Goal: Task Accomplishment & Management: Manage account settings

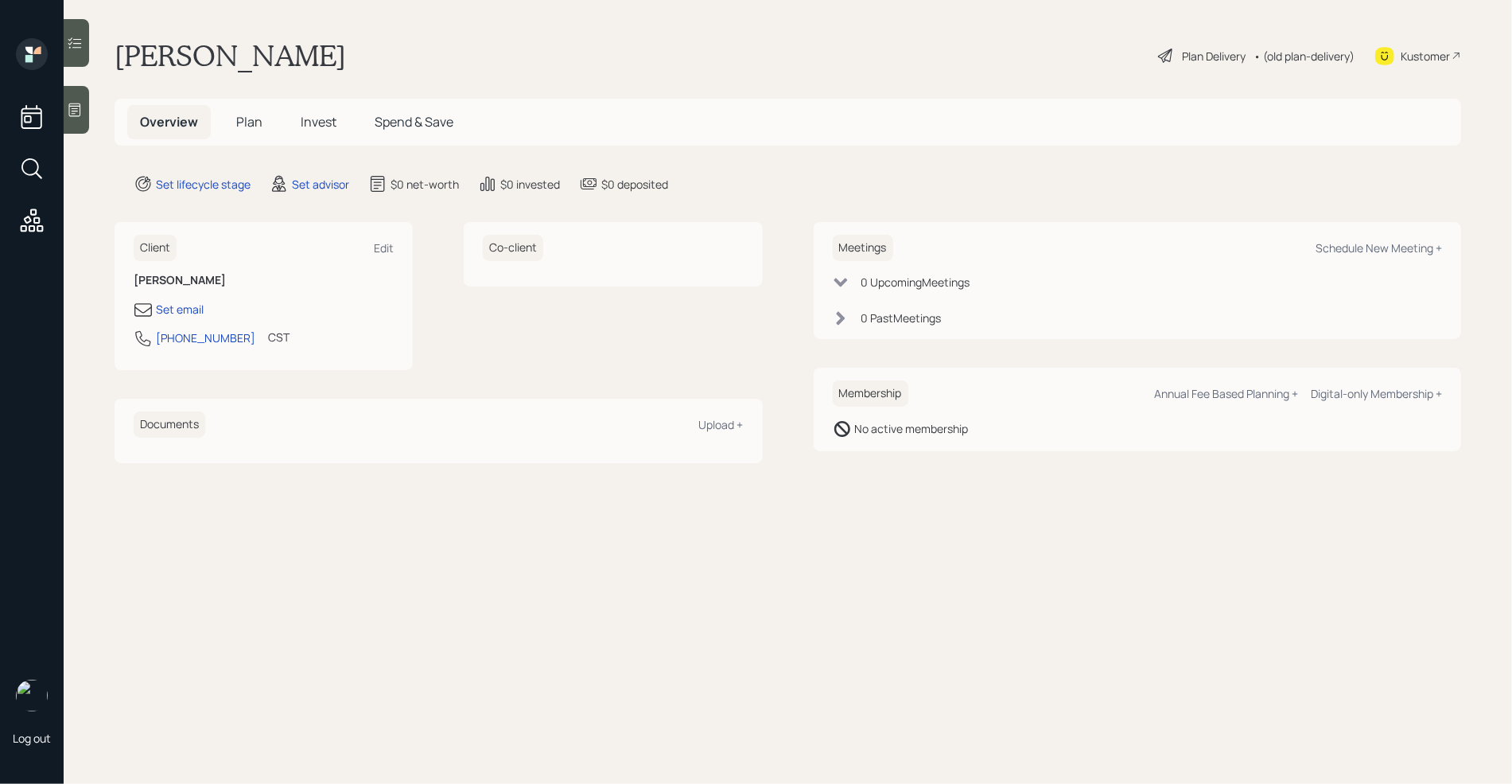
click at [1433, 57] on div "Kustomer" at bounding box center [1426, 56] width 50 height 17
click at [73, 121] on div at bounding box center [76, 110] width 26 height 48
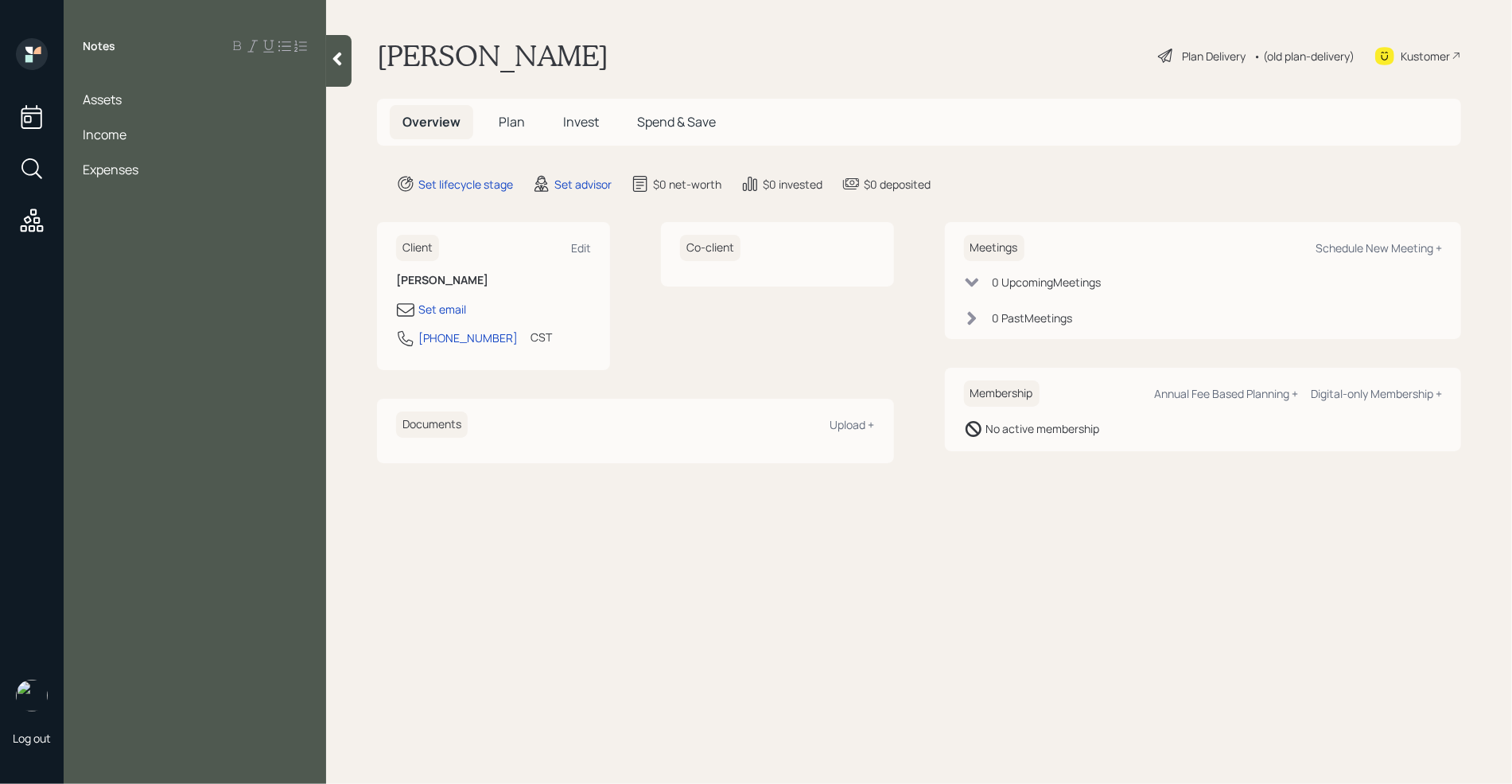
click at [99, 144] on div at bounding box center [195, 151] width 224 height 17
click at [90, 108] on div at bounding box center [195, 117] width 224 height 17
click at [100, 86] on div at bounding box center [195, 82] width 224 height 17
click at [126, 155] on div "IRA" at bounding box center [195, 151] width 224 height 17
click at [176, 199] on div "SS Disability" at bounding box center [195, 204] width 224 height 17
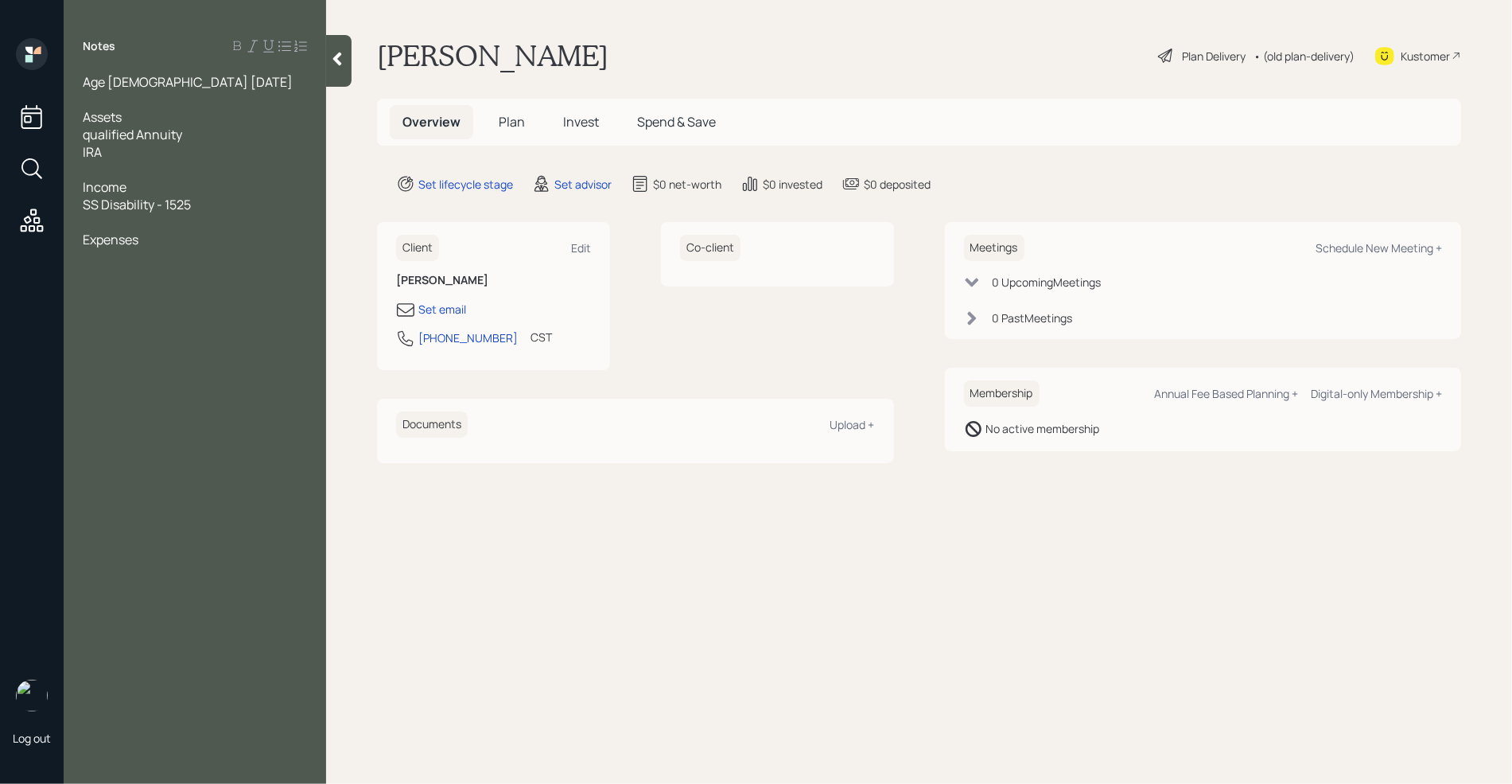
click at [110, 261] on div "Notes Age [DEMOGRAPHIC_DATA] [DATE] Assets qualified Annuity IRA Income SS Disa…" at bounding box center [195, 401] width 263 height 726
click at [118, 251] on div "Notes Age [DEMOGRAPHIC_DATA] [DATE] Assets qualified Annuity IRA Income SS Disa…" at bounding box center [195, 401] width 263 height 726
click at [98, 251] on div "Notes Age [DEMOGRAPHIC_DATA] [DATE] Assets qualified Annuity IRA Income SS Disa…" at bounding box center [195, 401] width 263 height 726
click at [140, 236] on div "Expenses" at bounding box center [195, 239] width 224 height 17
click at [206, 136] on div "qualified Annuity" at bounding box center [195, 134] width 224 height 17
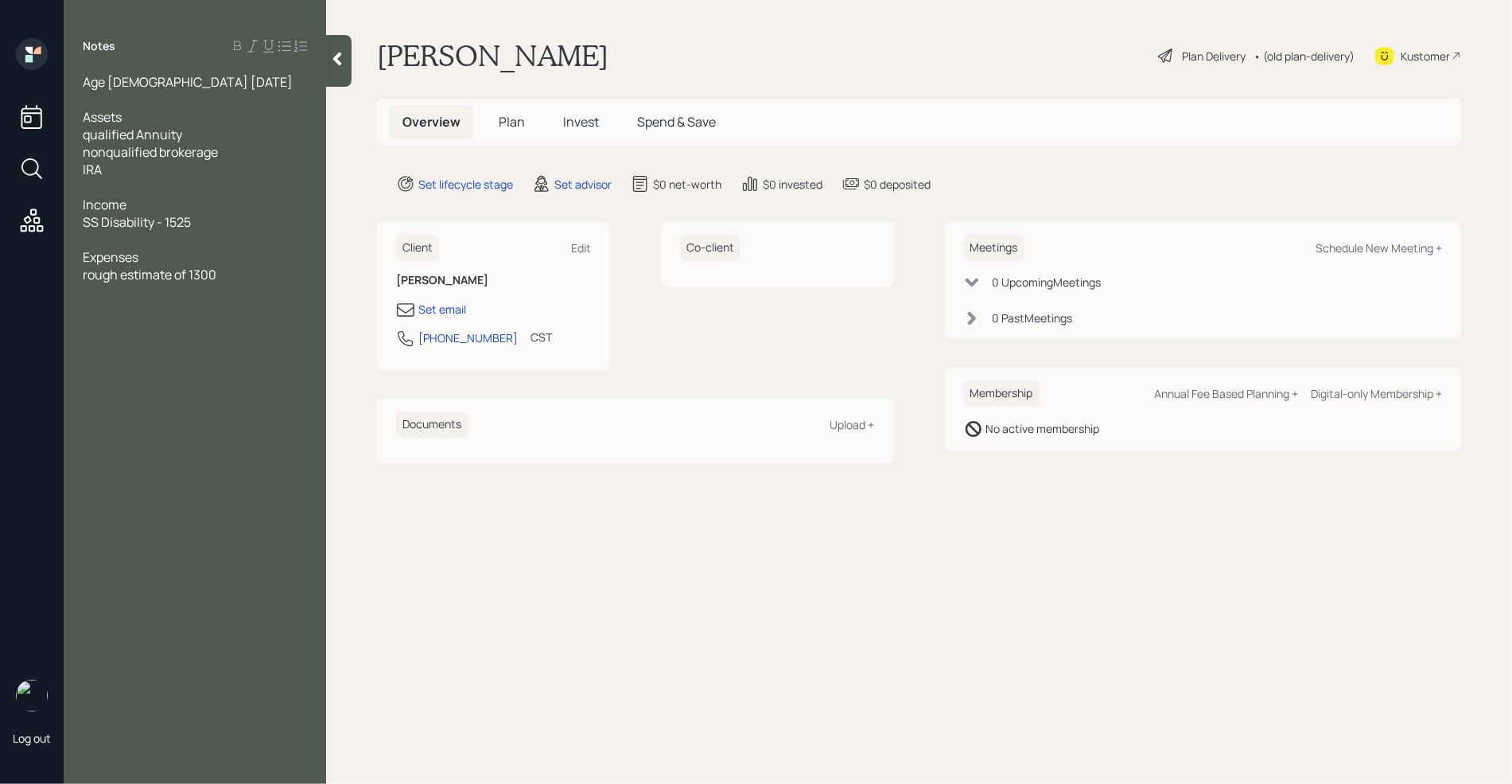
click at [84, 140] on span "qualified Annuity" at bounding box center [132, 134] width 99 height 17
click at [240, 146] on div "nonqualified brokerage" at bounding box center [195, 151] width 224 height 17
click at [88, 170] on span "IRA" at bounding box center [92, 169] width 19 height 17
click at [166, 137] on span "non qualified [PERSON_NAME]" at bounding box center [174, 134] width 182 height 17
click at [98, 170] on span "noIRA" at bounding box center [99, 169] width 34 height 17
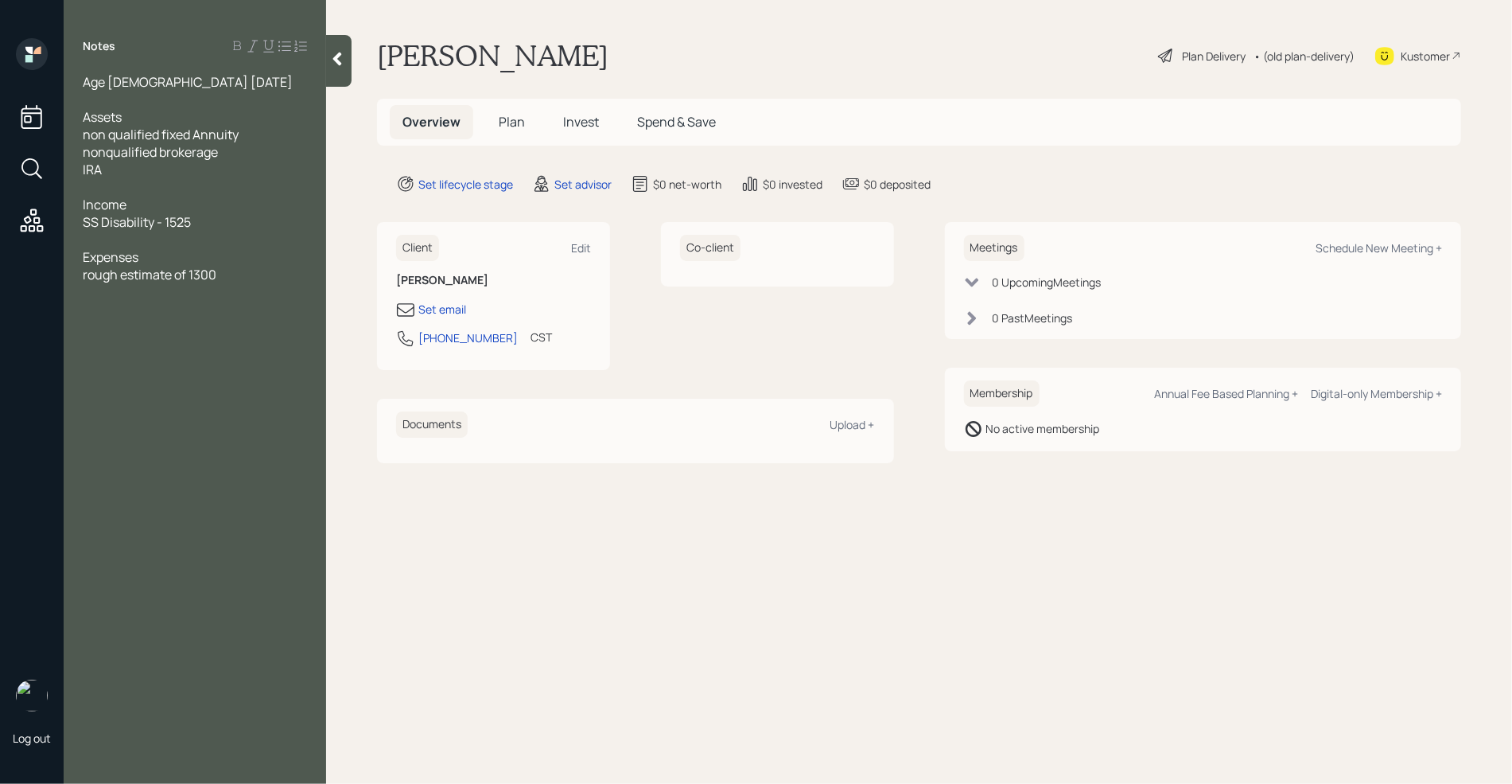
click at [129, 176] on div "IRA" at bounding box center [195, 169] width 224 height 17
click at [248, 129] on div "non qualified fixed Annuity" at bounding box center [195, 134] width 224 height 17
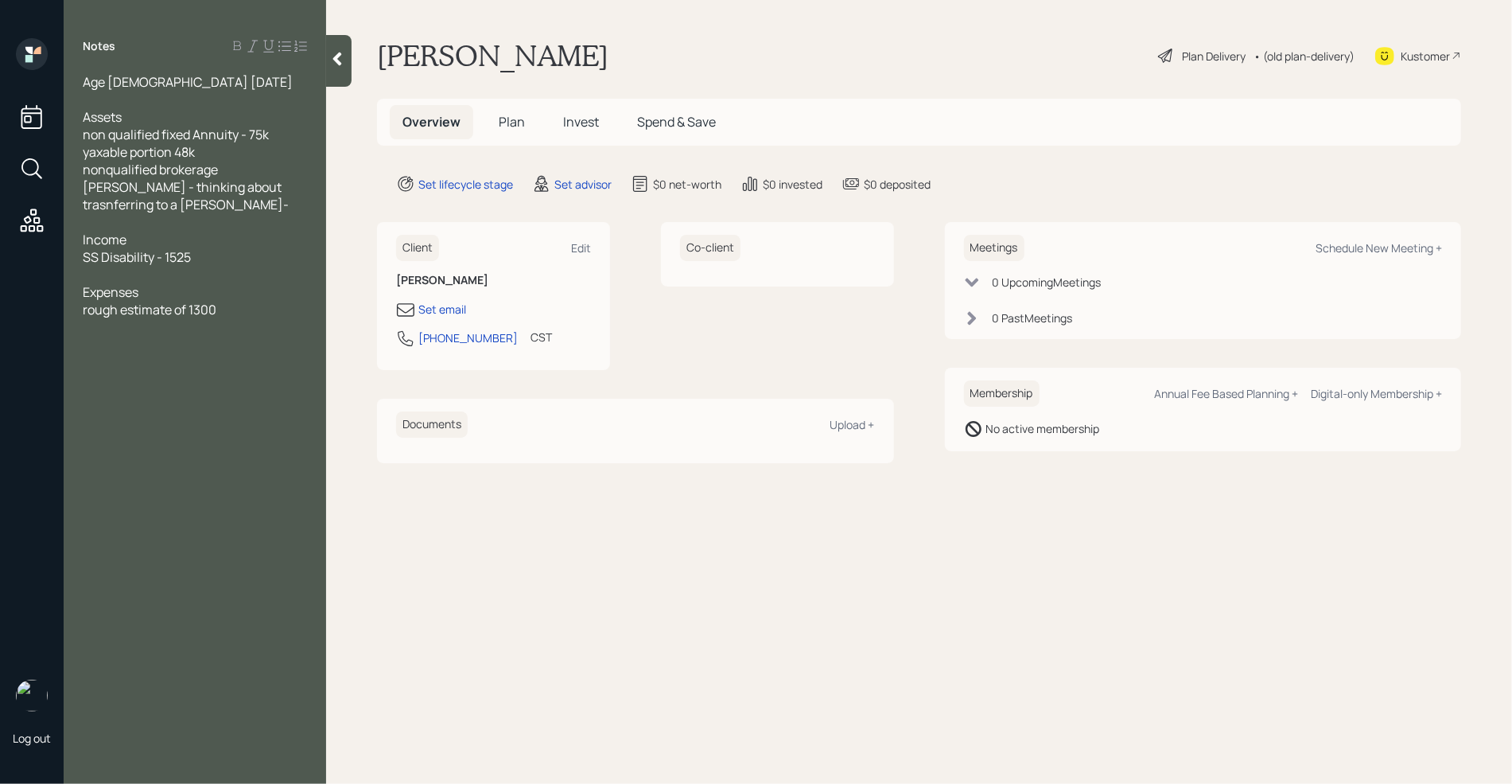
click at [248, 174] on div "nonqualified brokerage" at bounding box center [195, 169] width 224 height 17
click at [230, 176] on div "nonqualified brokerage" at bounding box center [195, 169] width 224 height 17
click at [260, 207] on div "[PERSON_NAME] - thinking about trasnferring to a [PERSON_NAME]-" at bounding box center [195, 196] width 224 height 35
click at [254, 353] on div "rough estimate of 1300" at bounding box center [195, 362] width 224 height 17
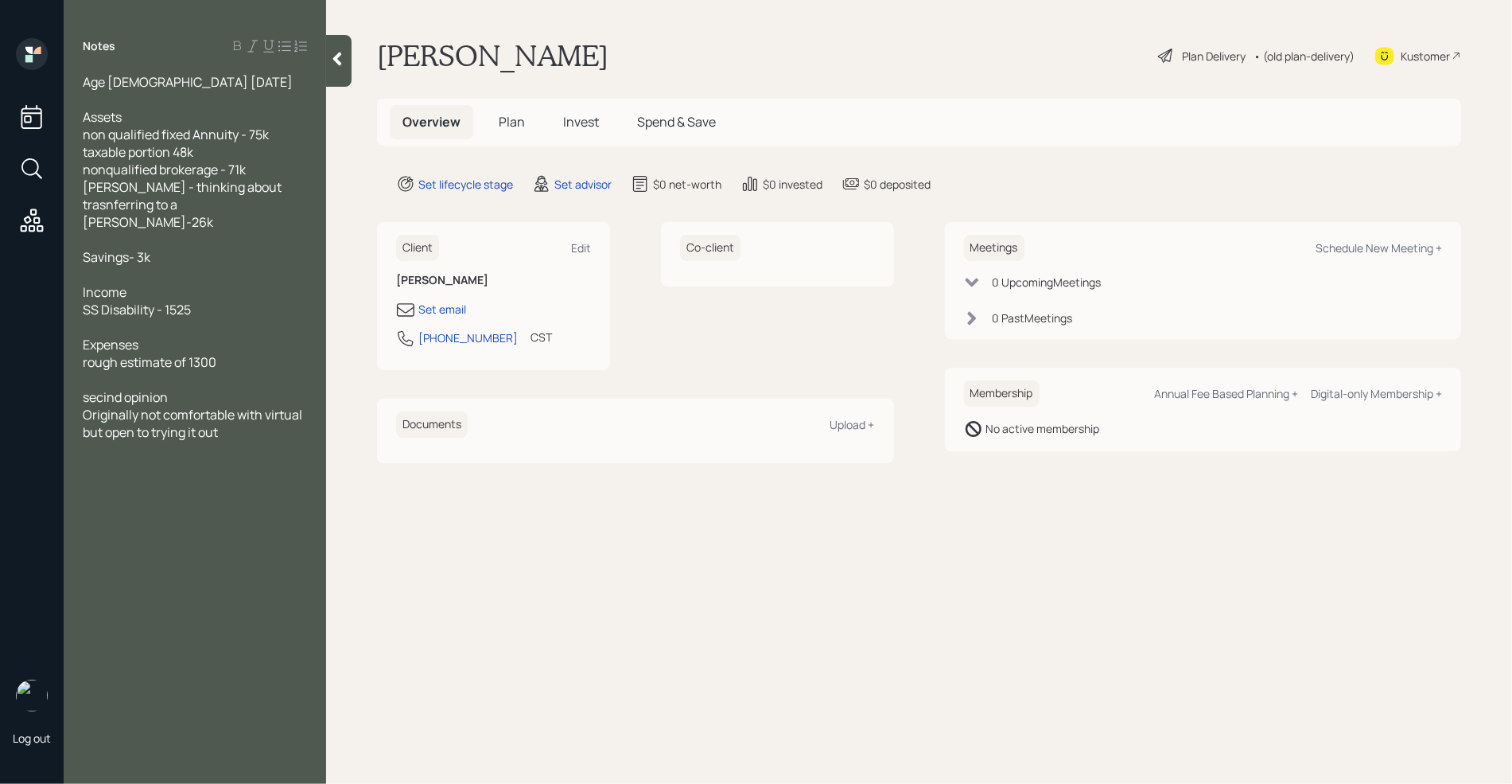
click at [708, 397] on div "Client Edit [PERSON_NAME] Set email [PHONE_NUMBER] CST Currently 3:10 PM Co-cli…" at bounding box center [635, 342] width 517 height 241
click at [435, 307] on div "Set email" at bounding box center [442, 309] width 48 height 17
select select "America/[GEOGRAPHIC_DATA]"
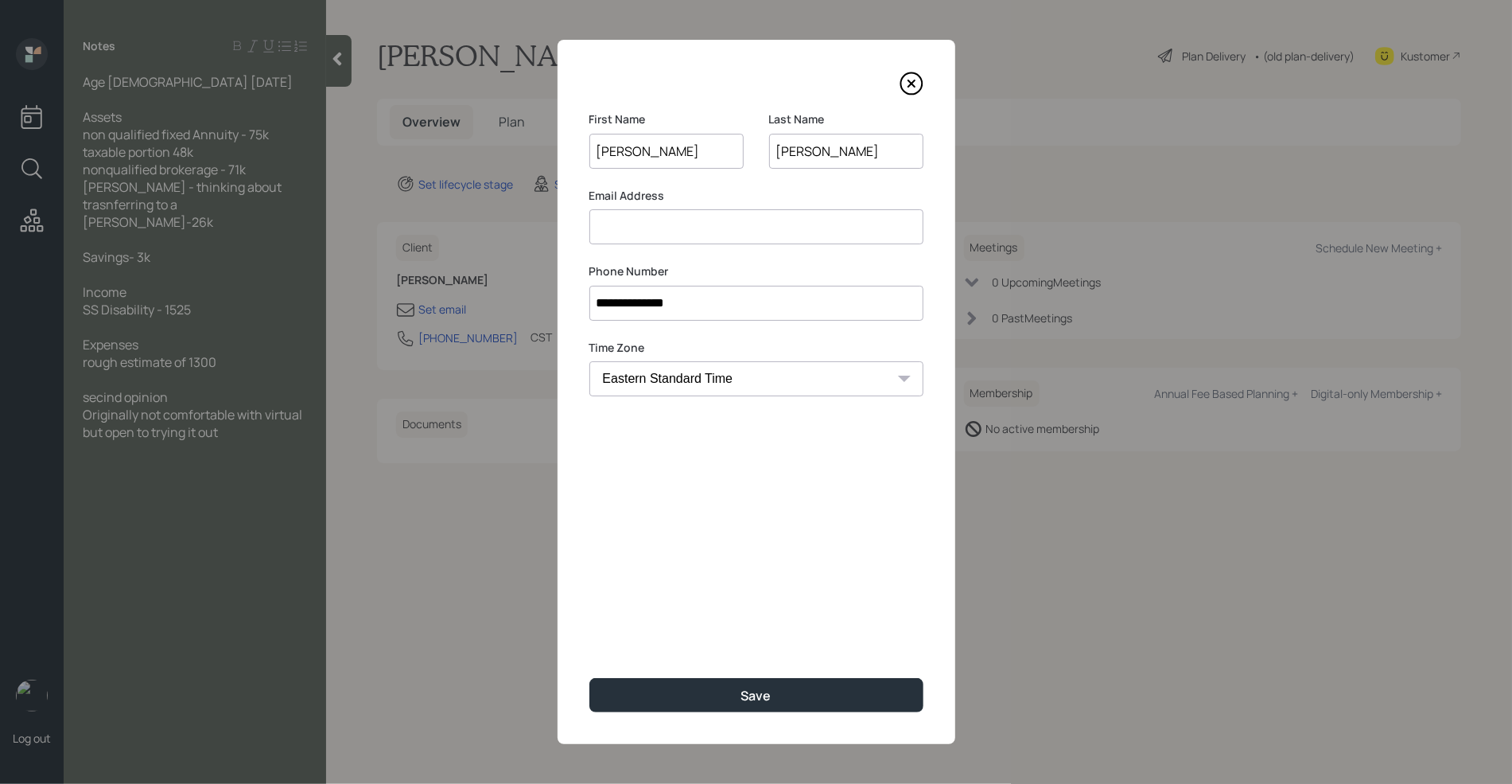
click at [647, 241] on input at bounding box center [756, 227] width 334 height 35
paste input "[EMAIL_ADDRESS][DOMAIN_NAME]"
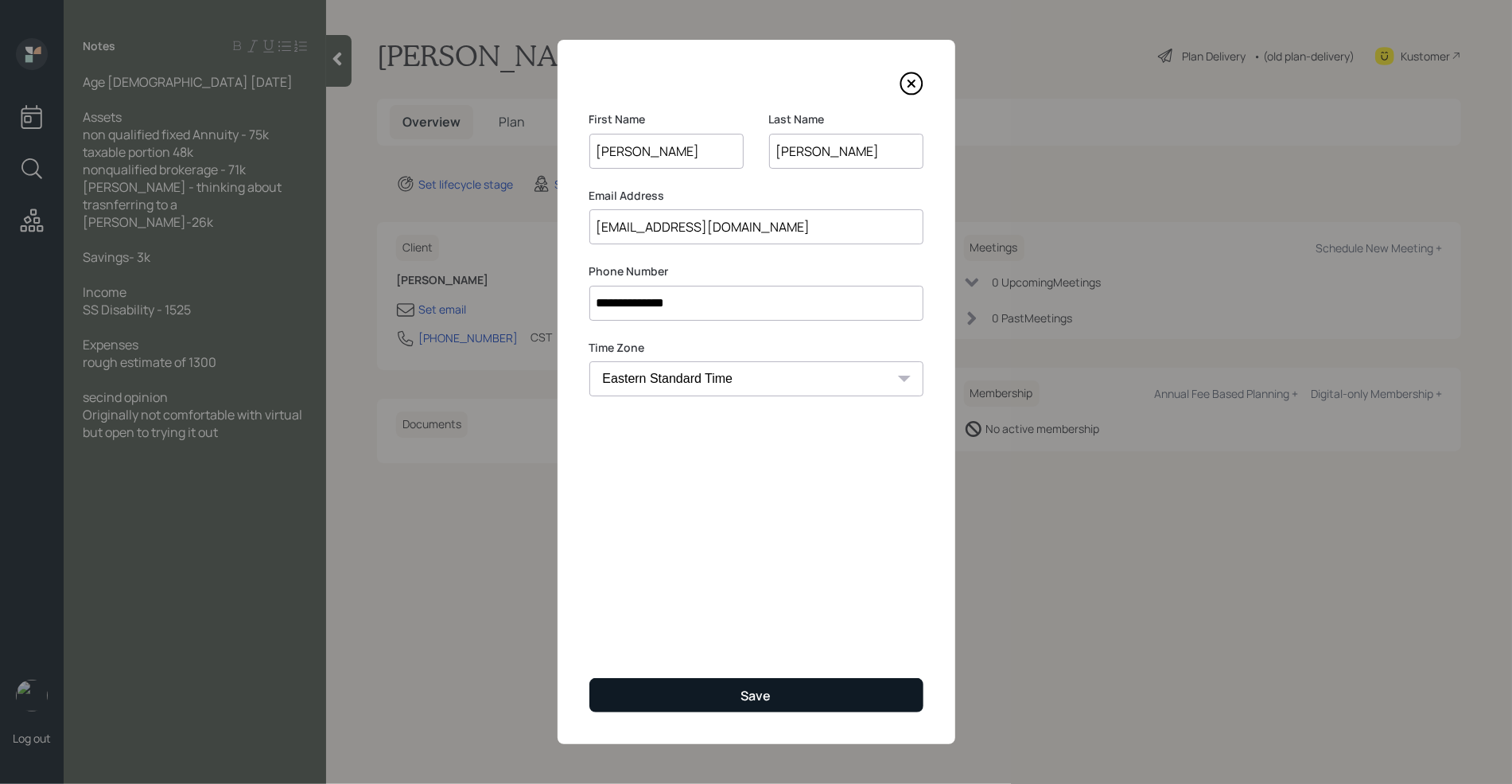
type input "[EMAIL_ADDRESS][DOMAIN_NAME]"
click at [686, 683] on button "Save" at bounding box center [756, 694] width 334 height 34
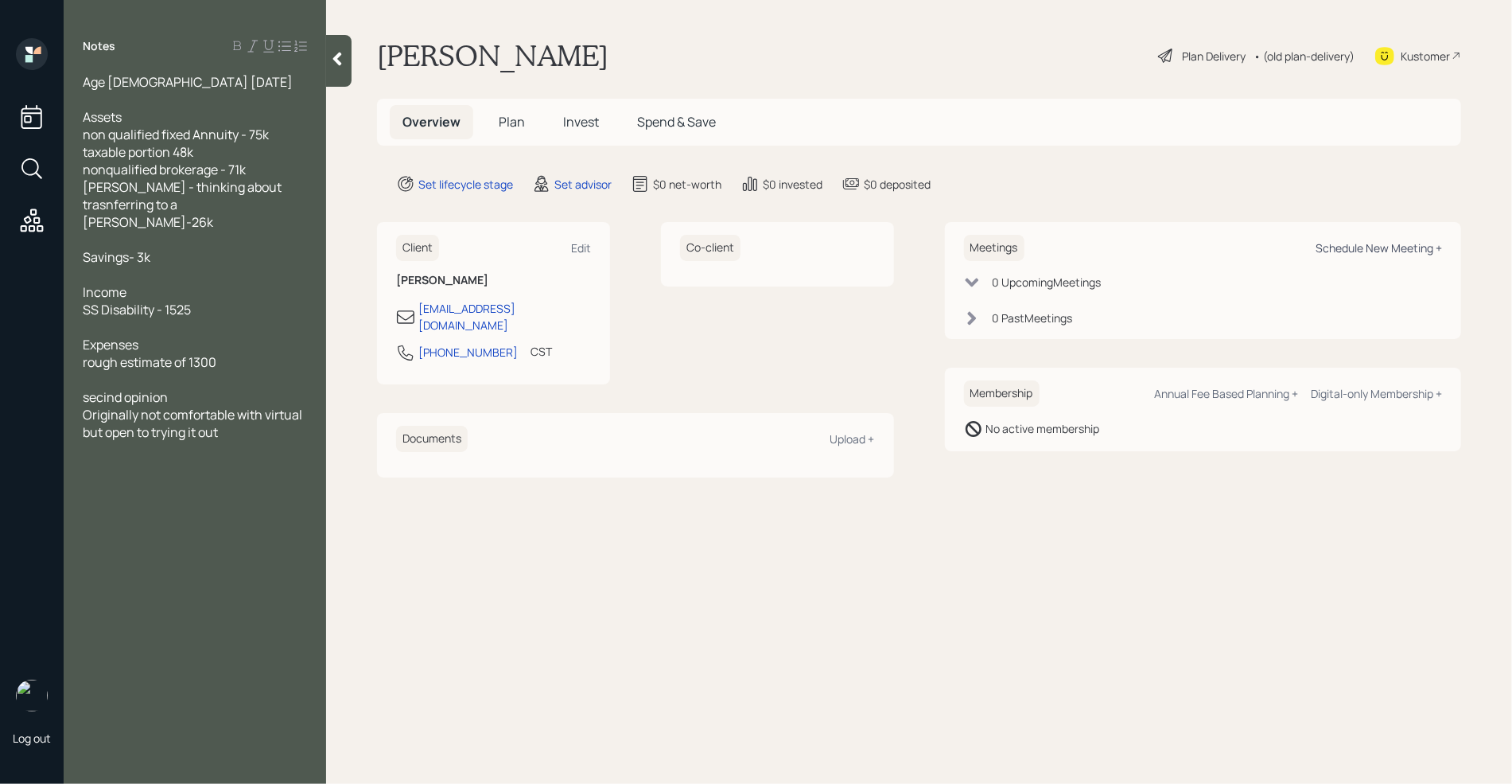
click at [1399, 245] on div "Schedule New Meeting +" at bounding box center [1379, 248] width 127 height 15
select select "round-[PERSON_NAME]"
